Goal: Task Accomplishment & Management: Manage account settings

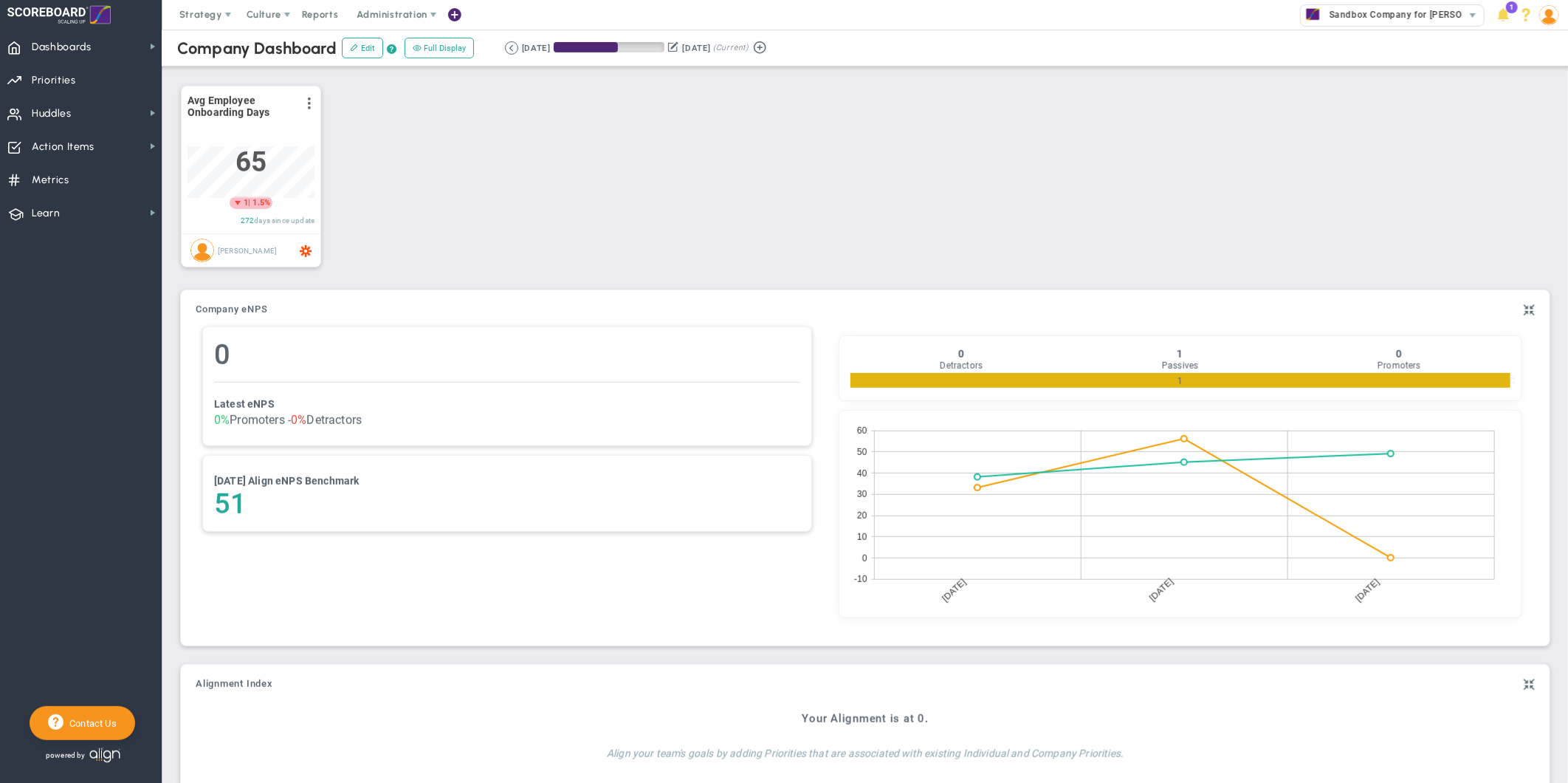
scroll to position [156, 0]
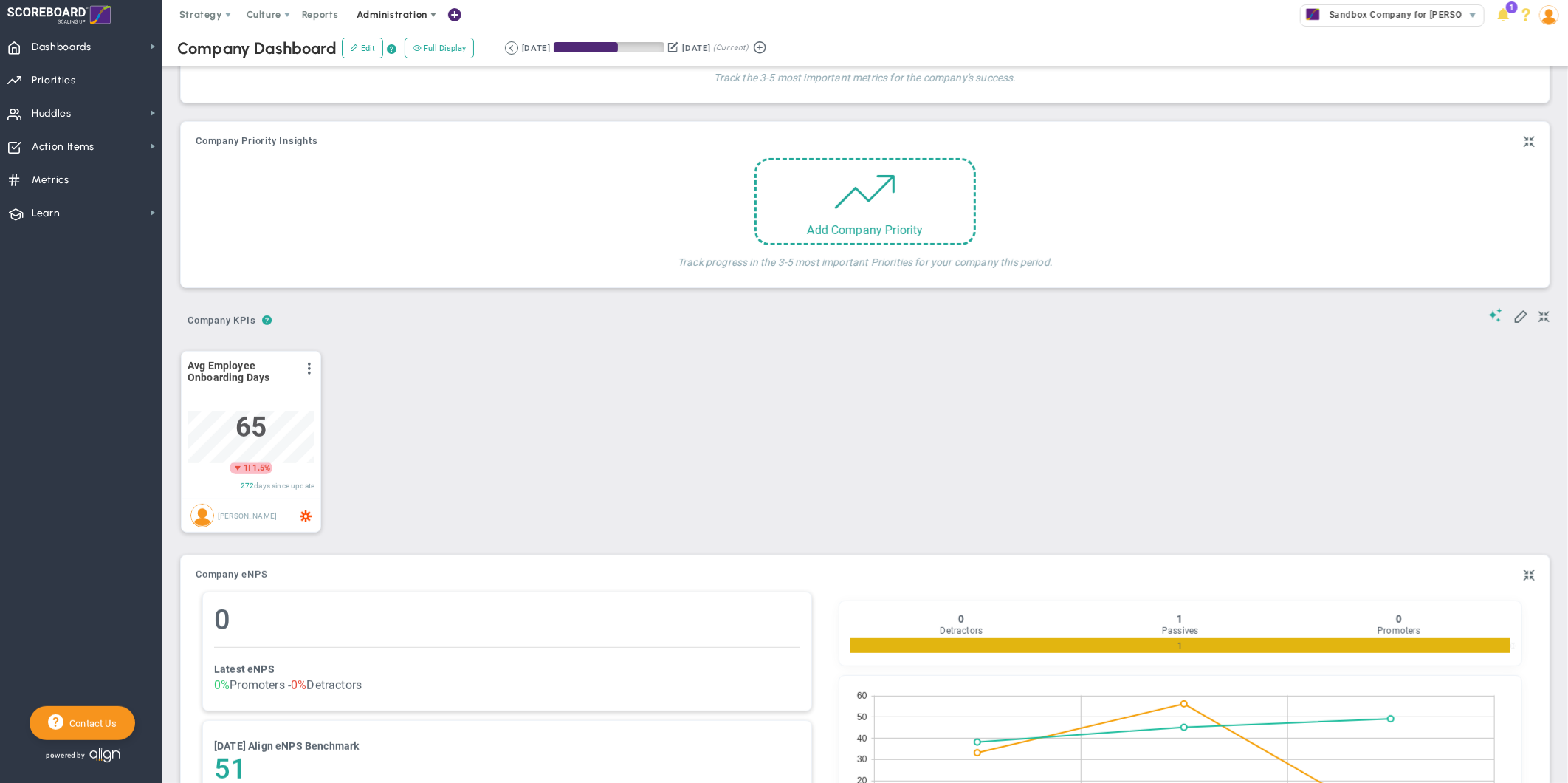
click at [404, 17] on span "Administration" at bounding box center [392, 14] width 71 height 11
click at [397, 46] on span "Manage Users" at bounding box center [406, 44] width 121 height 29
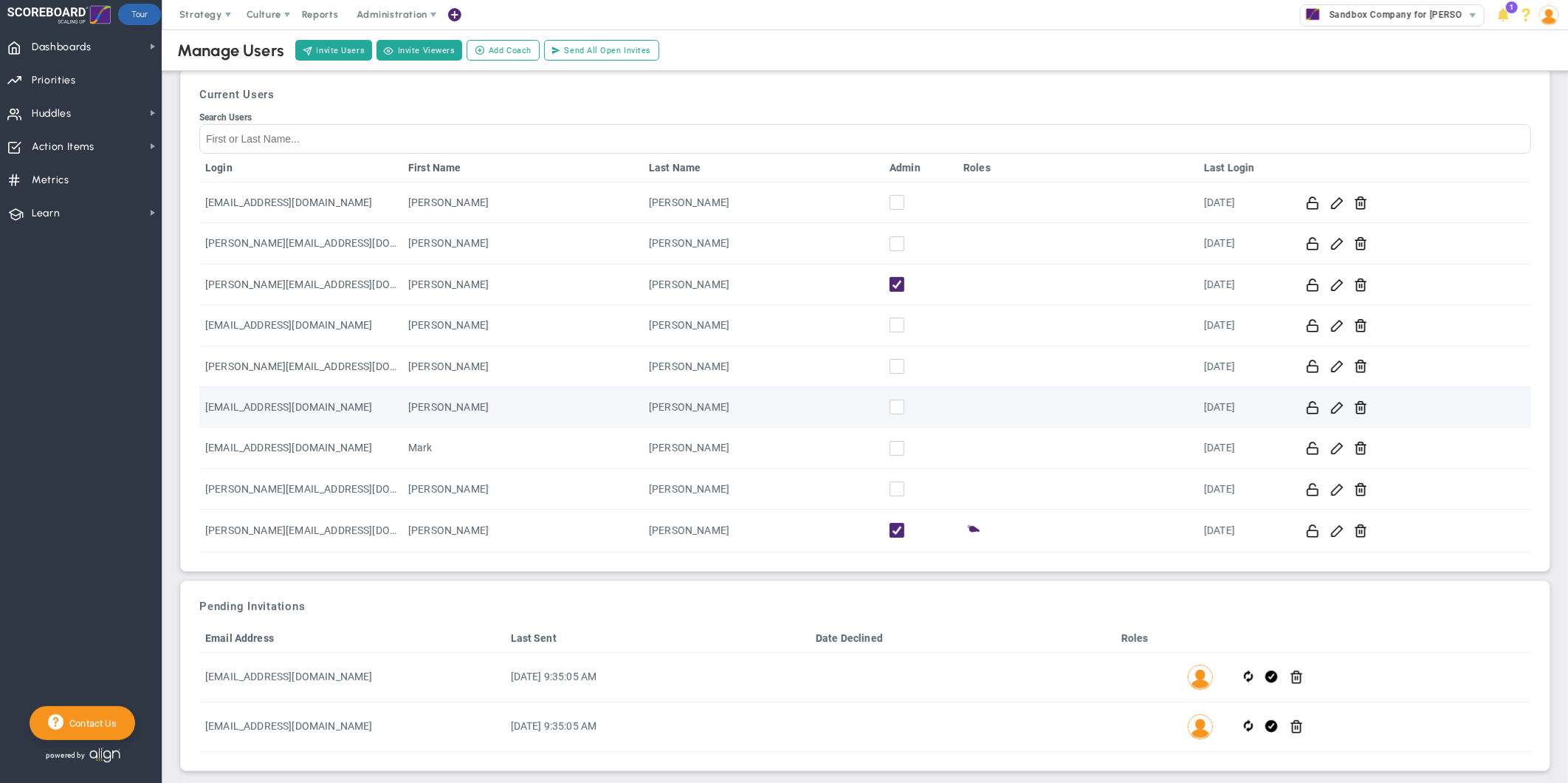
scroll to position [31, 0]
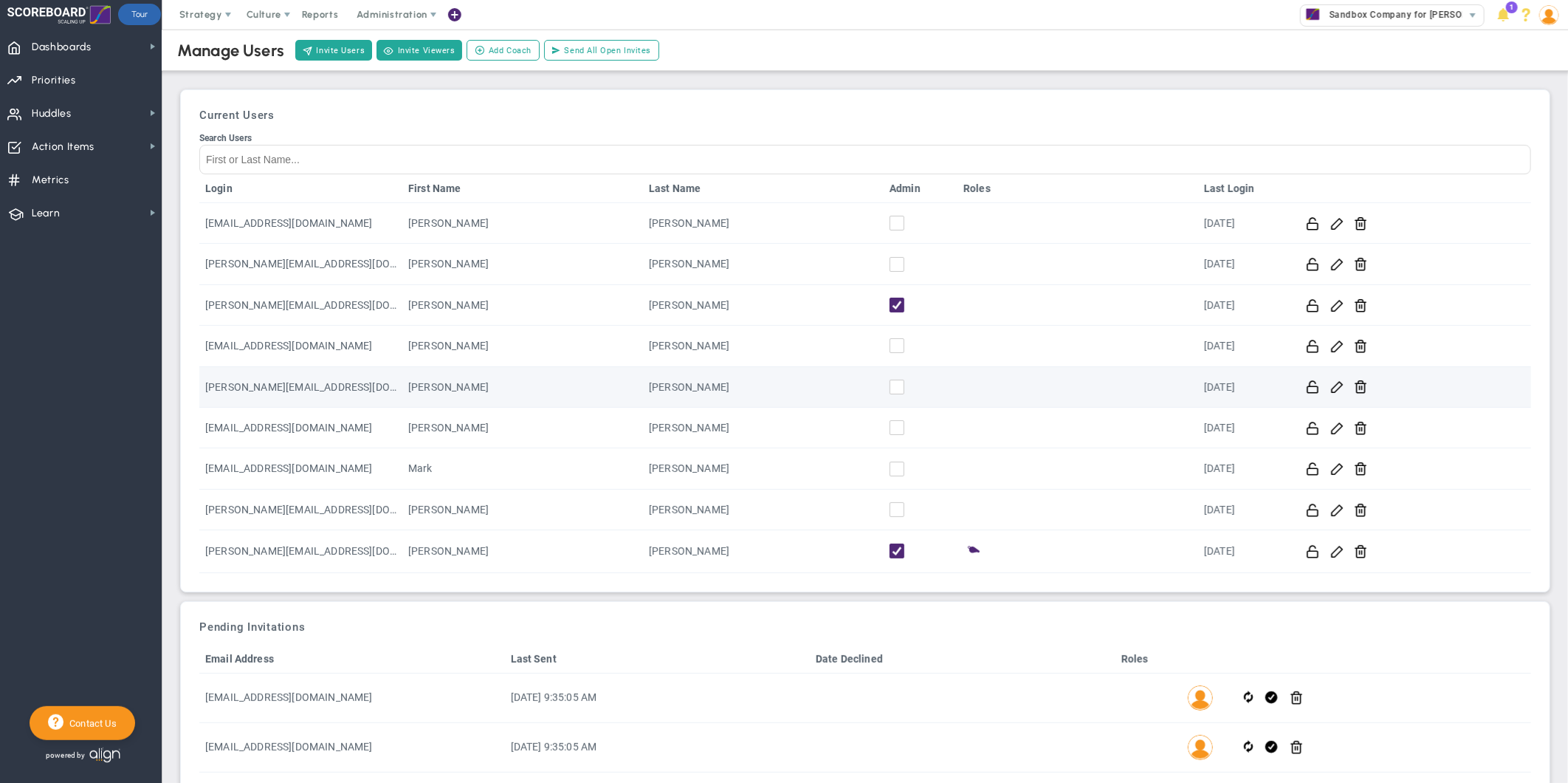
scroll to position [31, 0]
